Goal: Browse casually

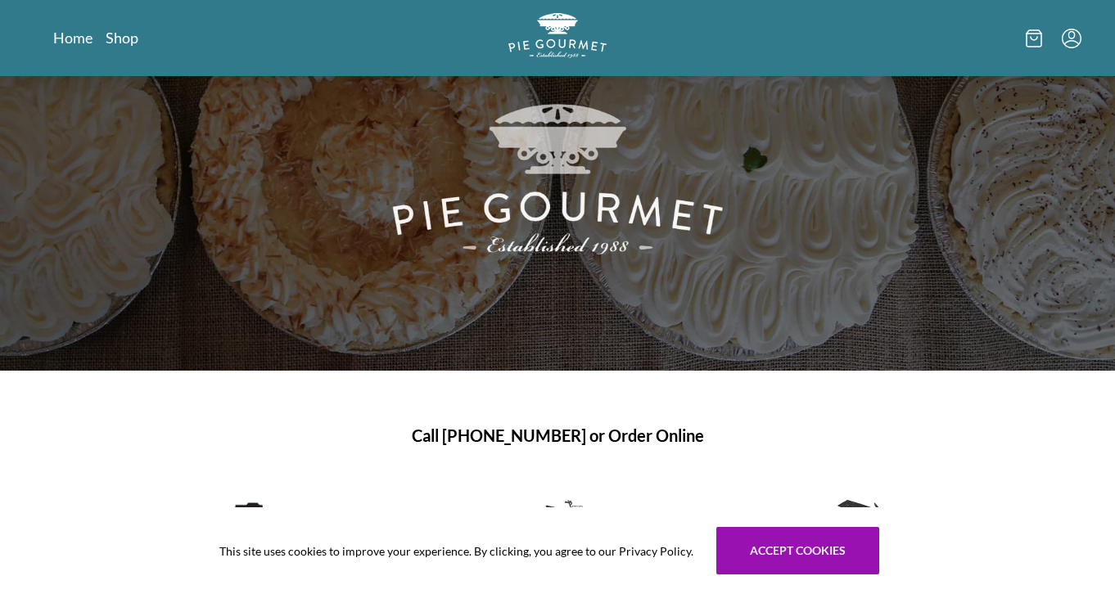
scroll to position [133, 0]
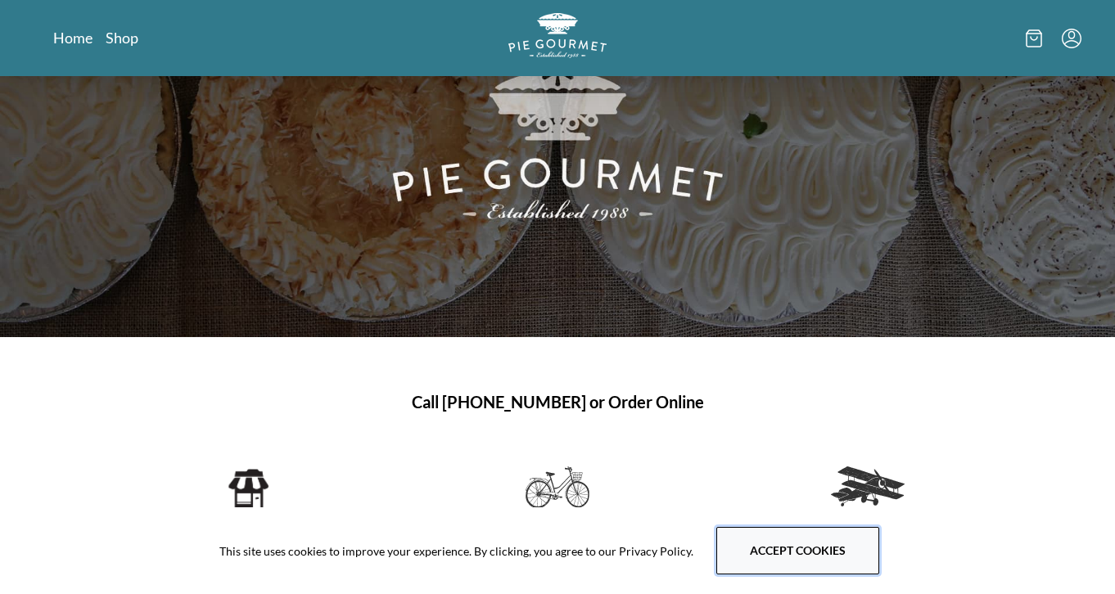
click at [787, 569] on button "Accept cookies" at bounding box center [797, 550] width 163 height 47
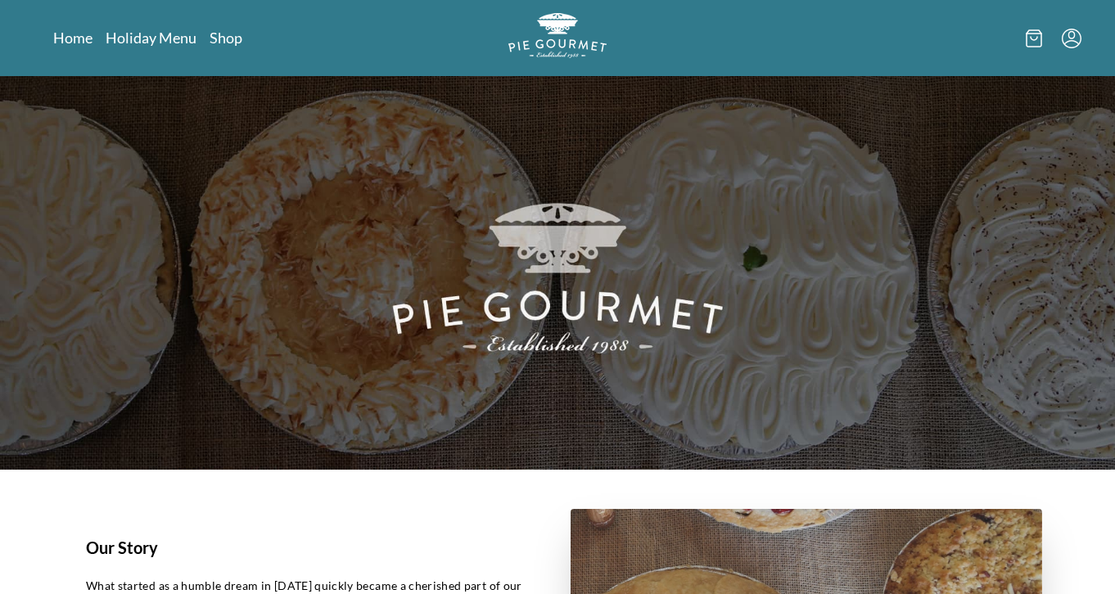
scroll to position [0, 0]
click at [232, 38] on link "Shop" at bounding box center [226, 38] width 33 height 20
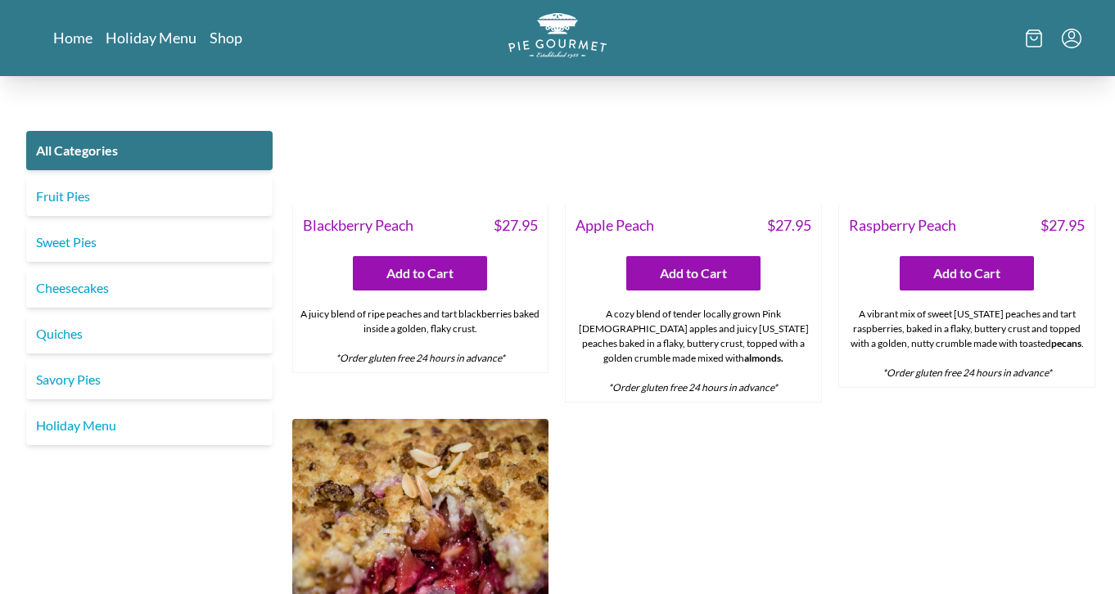
scroll to position [4799, 0]
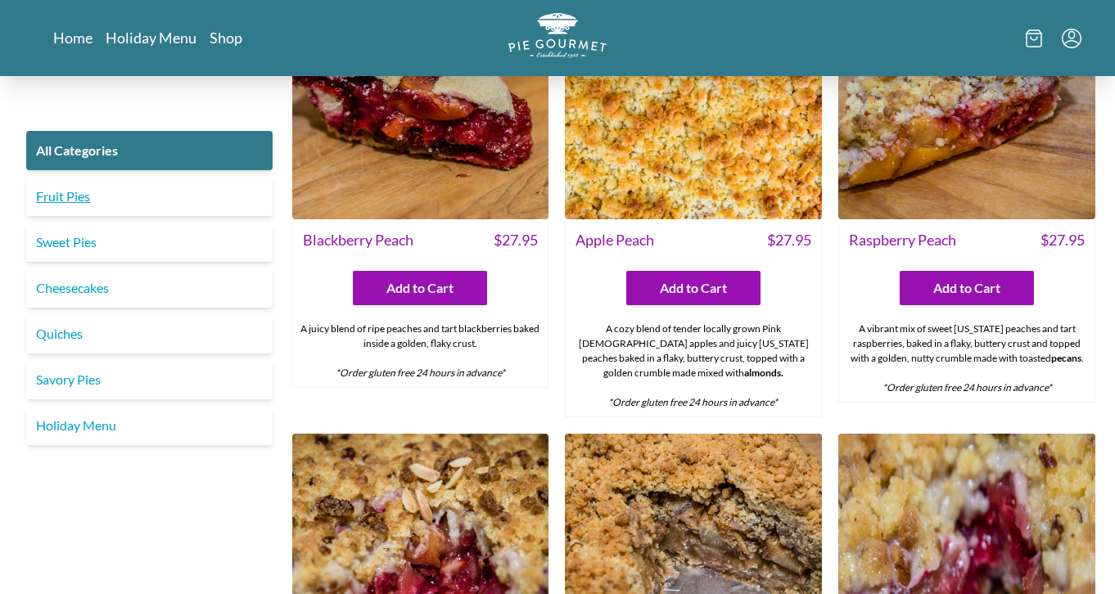
click at [62, 196] on link "Fruit Pies" at bounding box center [149, 196] width 246 height 39
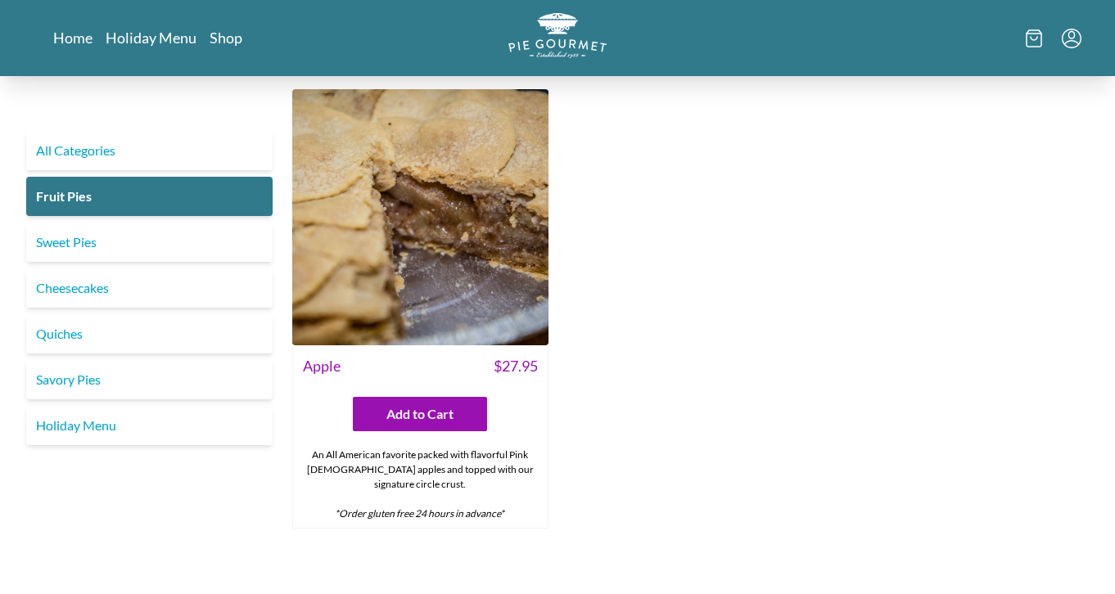
scroll to position [1440, 0]
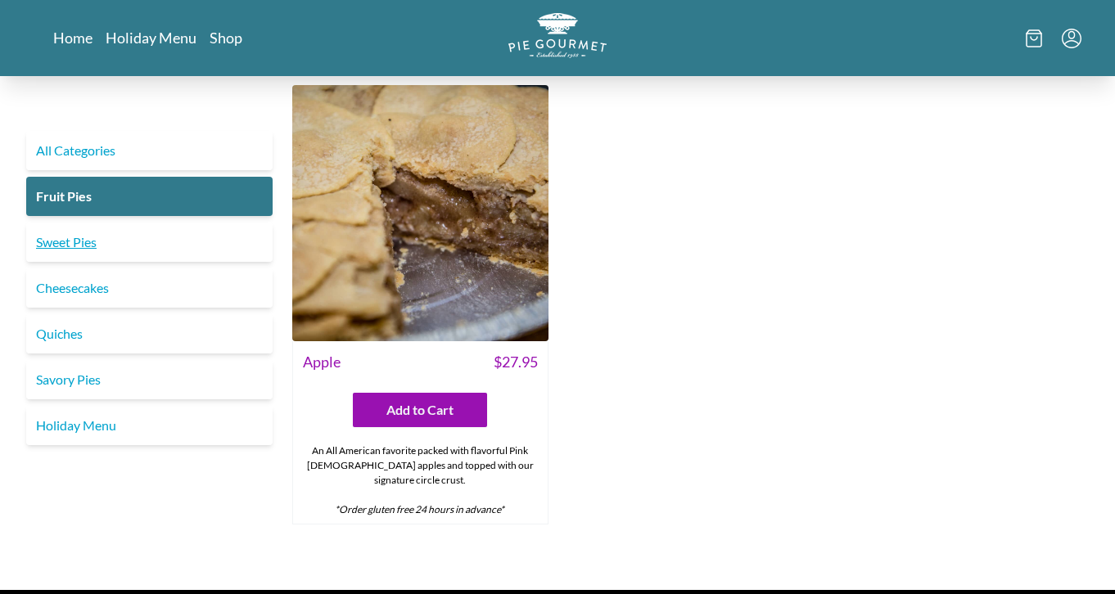
click at [54, 257] on link "Sweet Pies" at bounding box center [149, 242] width 246 height 39
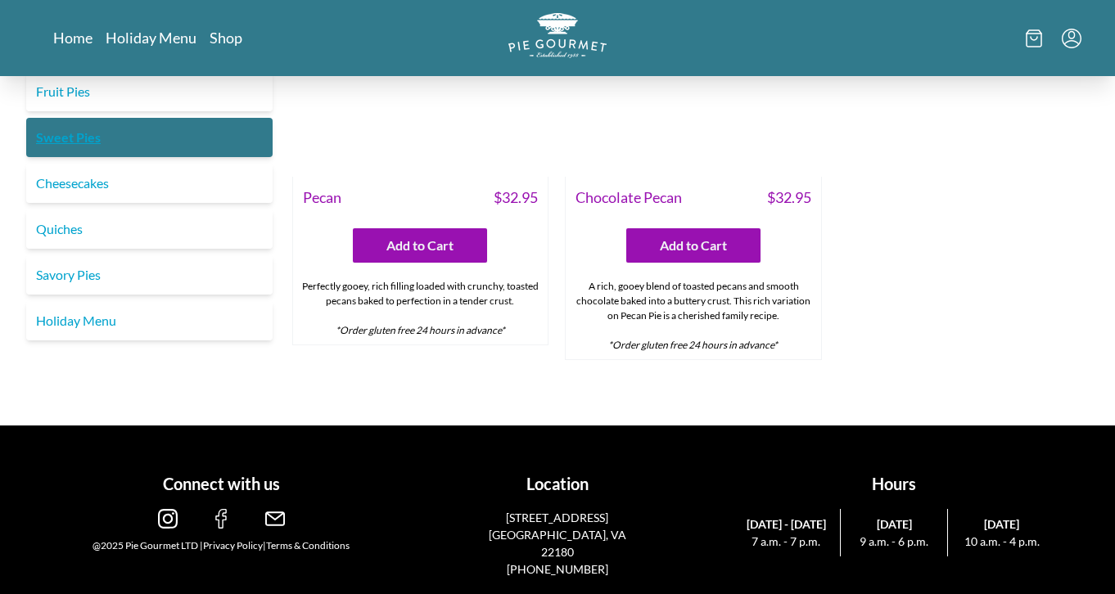
scroll to position [1161, 0]
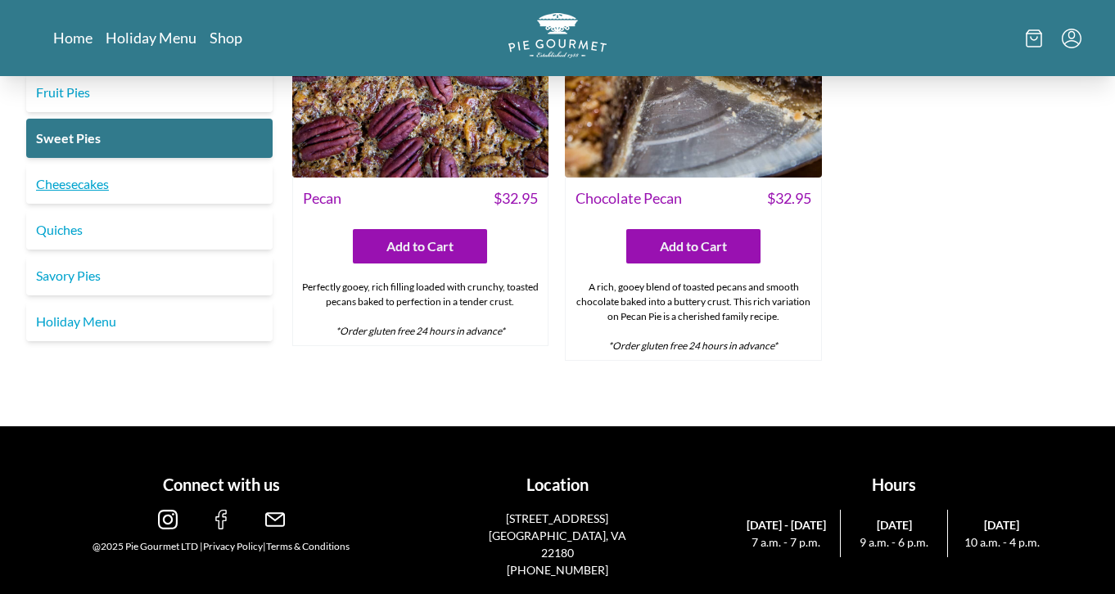
click at [81, 196] on link "Cheesecakes" at bounding box center [149, 183] width 246 height 39
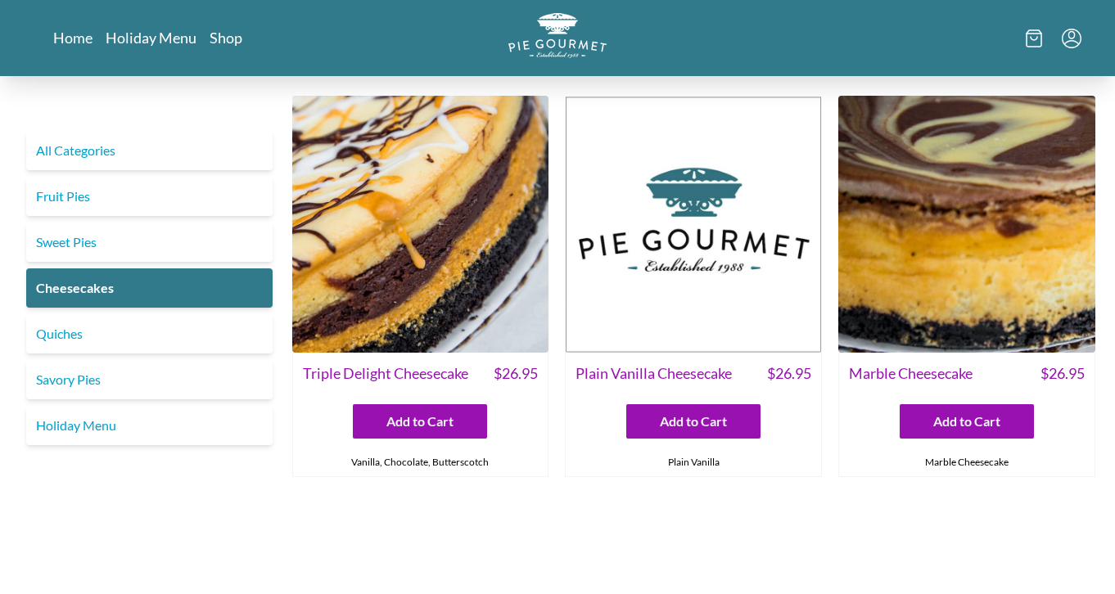
scroll to position [6, 0]
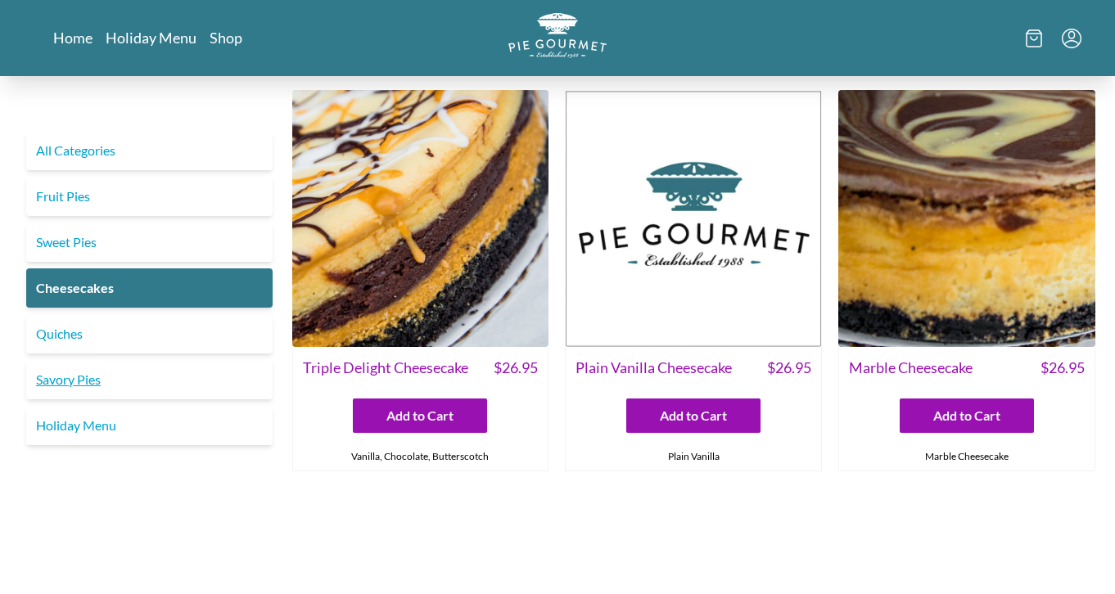
click at [137, 388] on link "Savory Pies" at bounding box center [149, 379] width 246 height 39
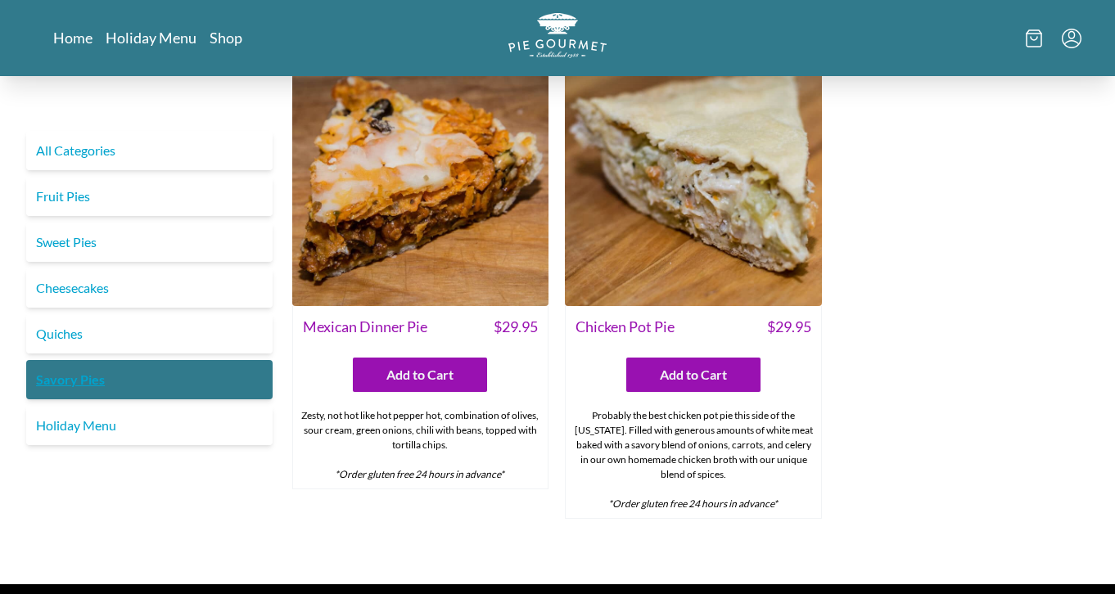
scroll to position [985, 0]
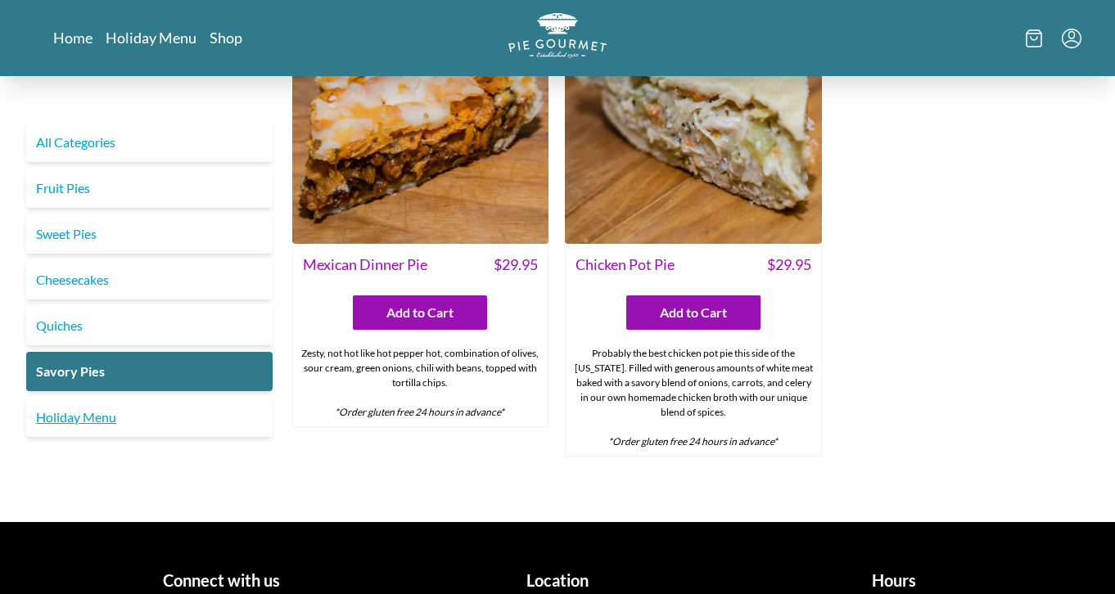
click at [62, 398] on link "Holiday Menu" at bounding box center [149, 417] width 246 height 39
